Goal: Task Accomplishment & Management: Use online tool/utility

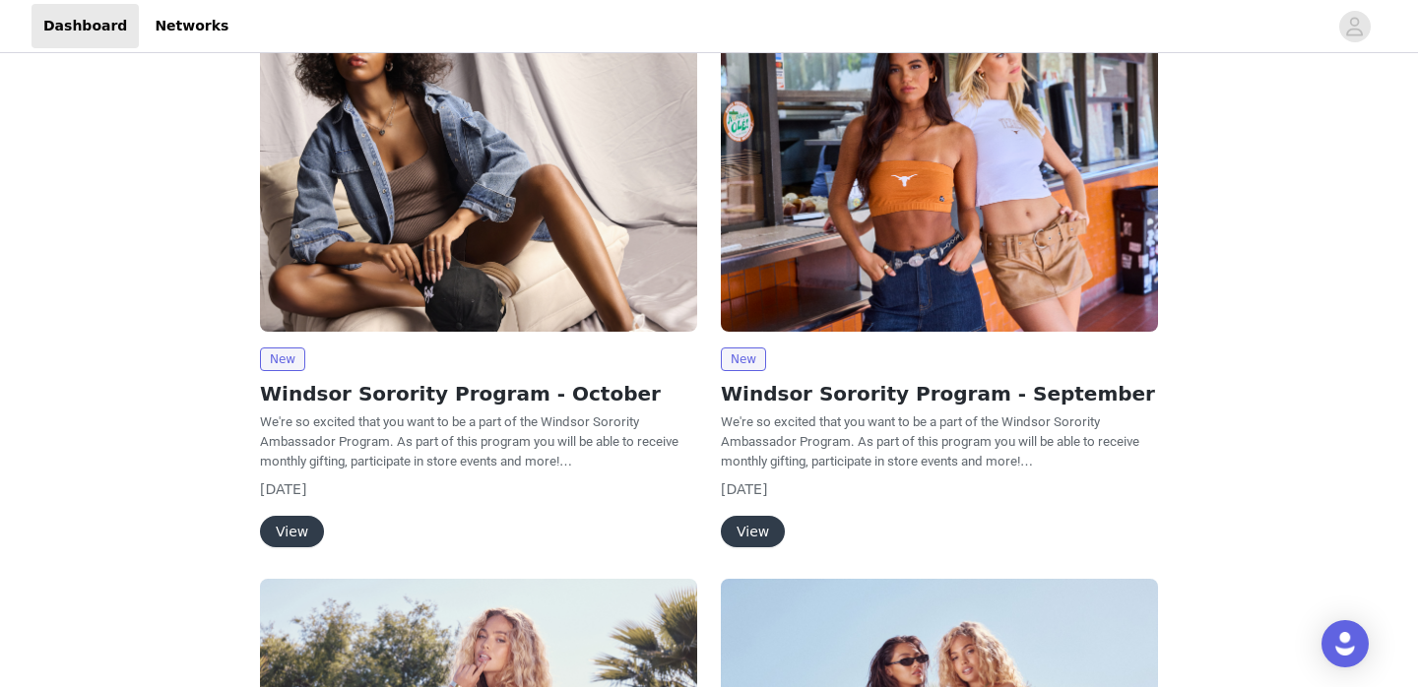
scroll to position [174, 0]
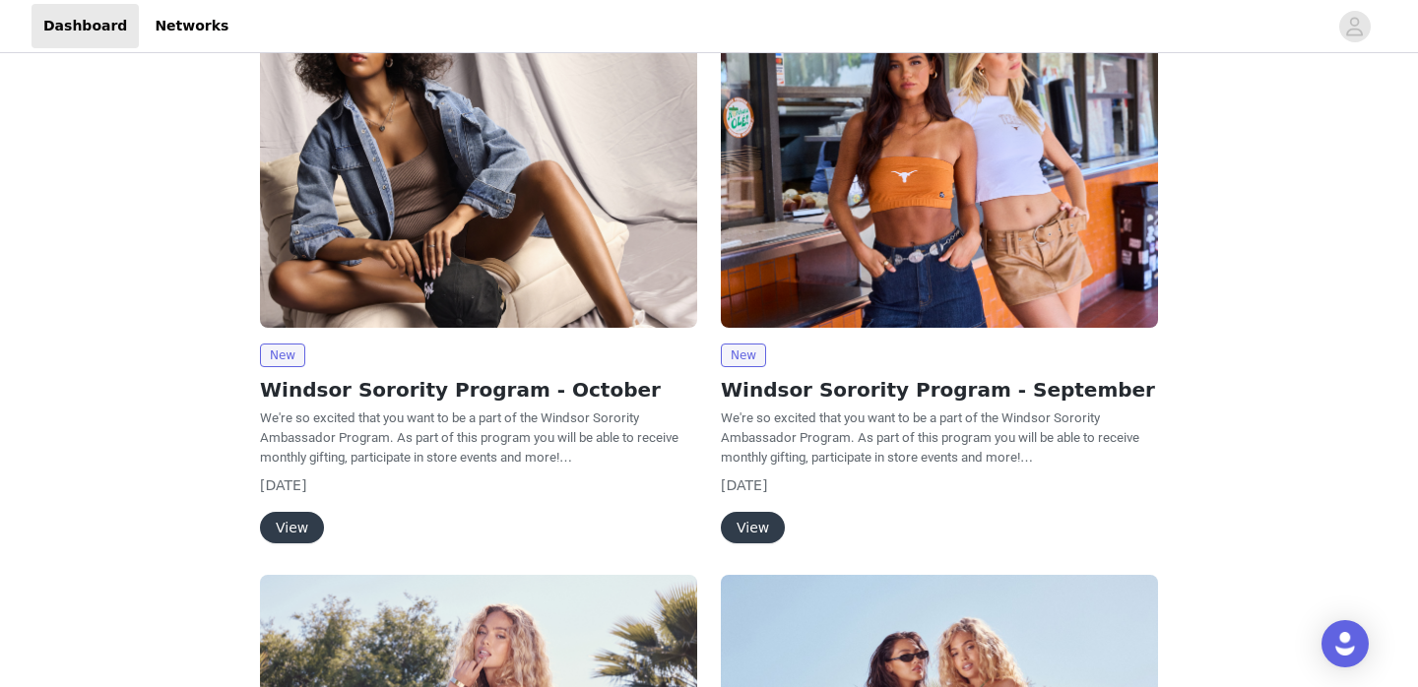
click at [292, 524] on button "View" at bounding box center [292, 528] width 64 height 32
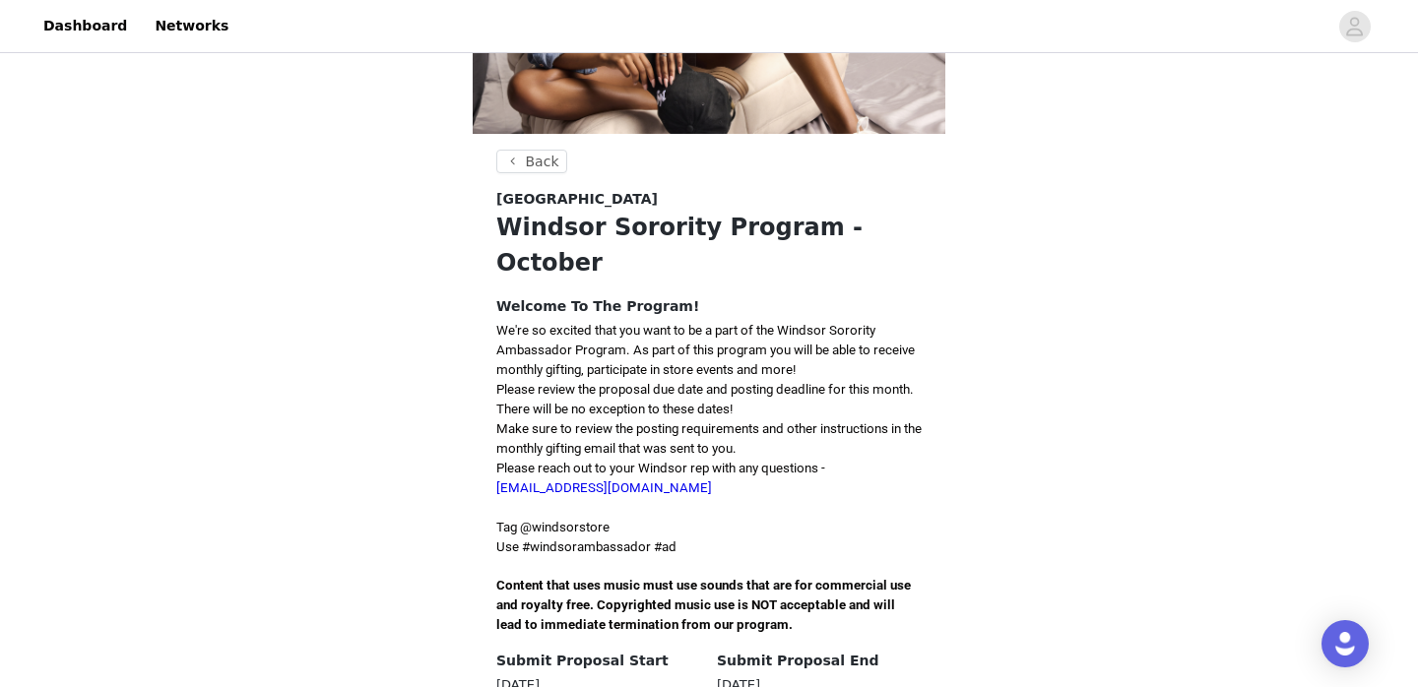
scroll to position [344, 0]
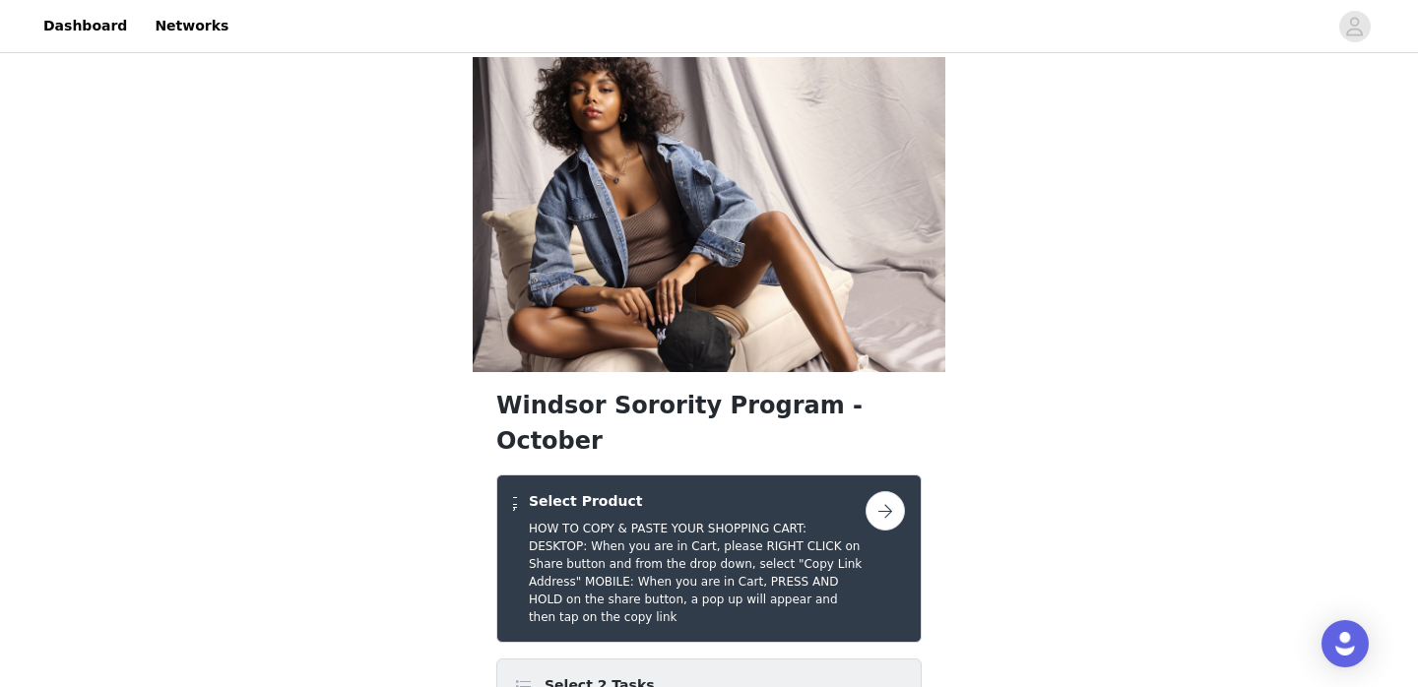
click at [652, 676] on div "Select 2 Tasks 3 optional" at bounding box center [689, 699] width 353 height 46
click at [892, 491] on button "button" at bounding box center [885, 510] width 39 height 39
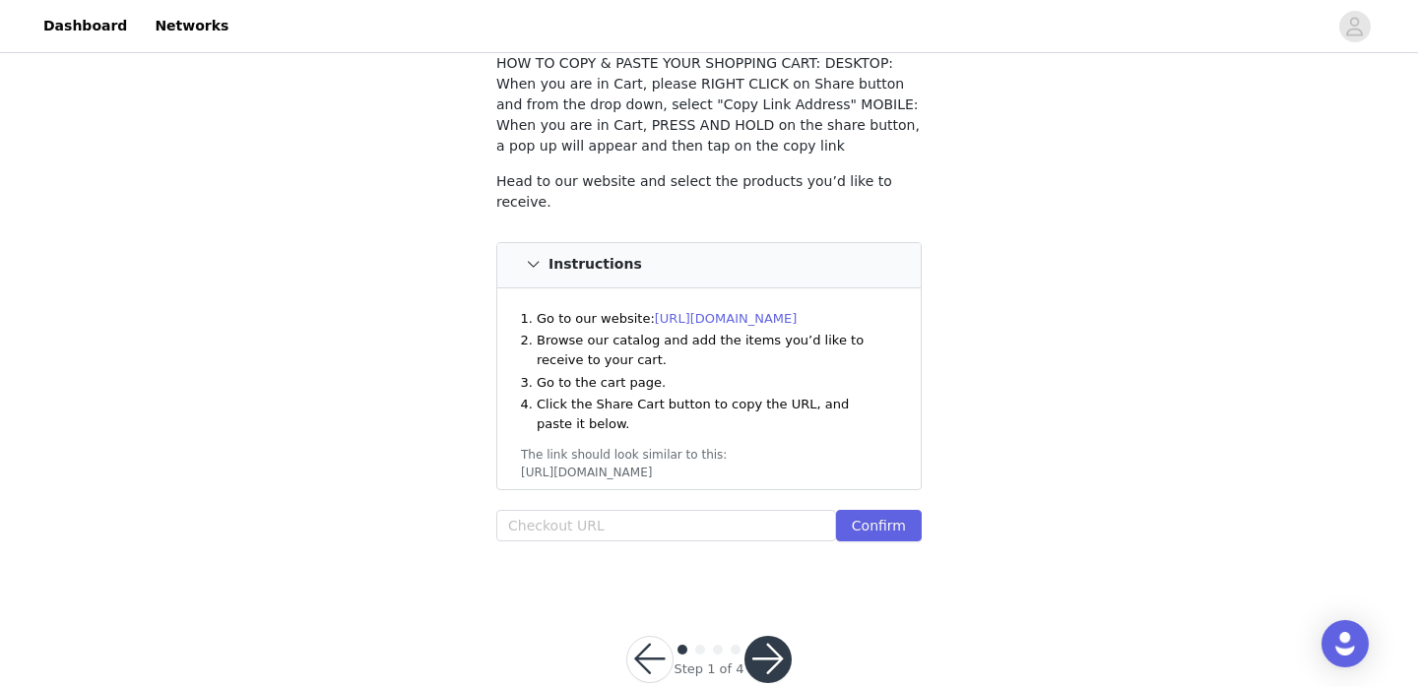
scroll to position [131, 0]
click at [720, 310] on link "[URL][DOMAIN_NAME]" at bounding box center [726, 317] width 143 height 15
